Goal: Check status: Check status

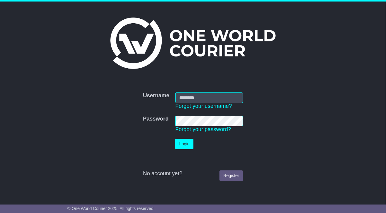
type input "**********"
click at [184, 145] on button "Login" at bounding box center [184, 144] width 18 height 11
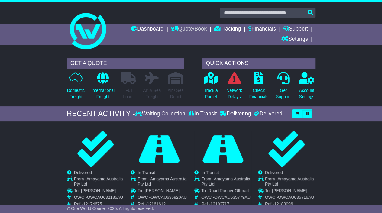
click at [182, 27] on link "Quote/Book" at bounding box center [189, 29] width 36 height 10
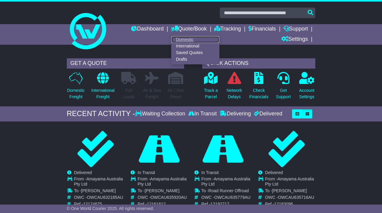
click at [182, 39] on link "Domestic" at bounding box center [196, 39] width 48 height 7
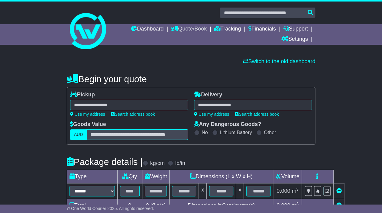
click at [187, 25] on link "Quote/Book" at bounding box center [189, 29] width 36 height 10
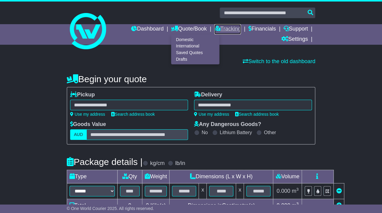
click at [221, 29] on link "Tracking" at bounding box center [227, 29] width 27 height 10
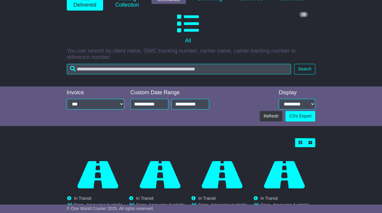
scroll to position [137, 0]
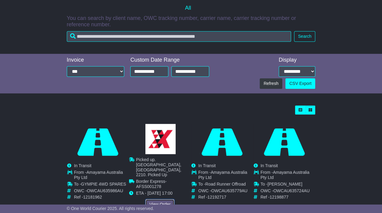
click at [160, 199] on link "View Order" at bounding box center [159, 204] width 29 height 11
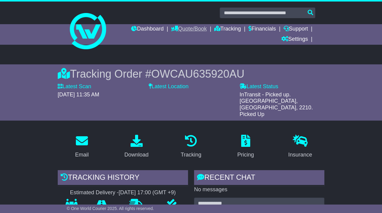
click at [187, 26] on link "Quote/Book" at bounding box center [189, 29] width 36 height 10
